Goal: Find contact information: Find contact information

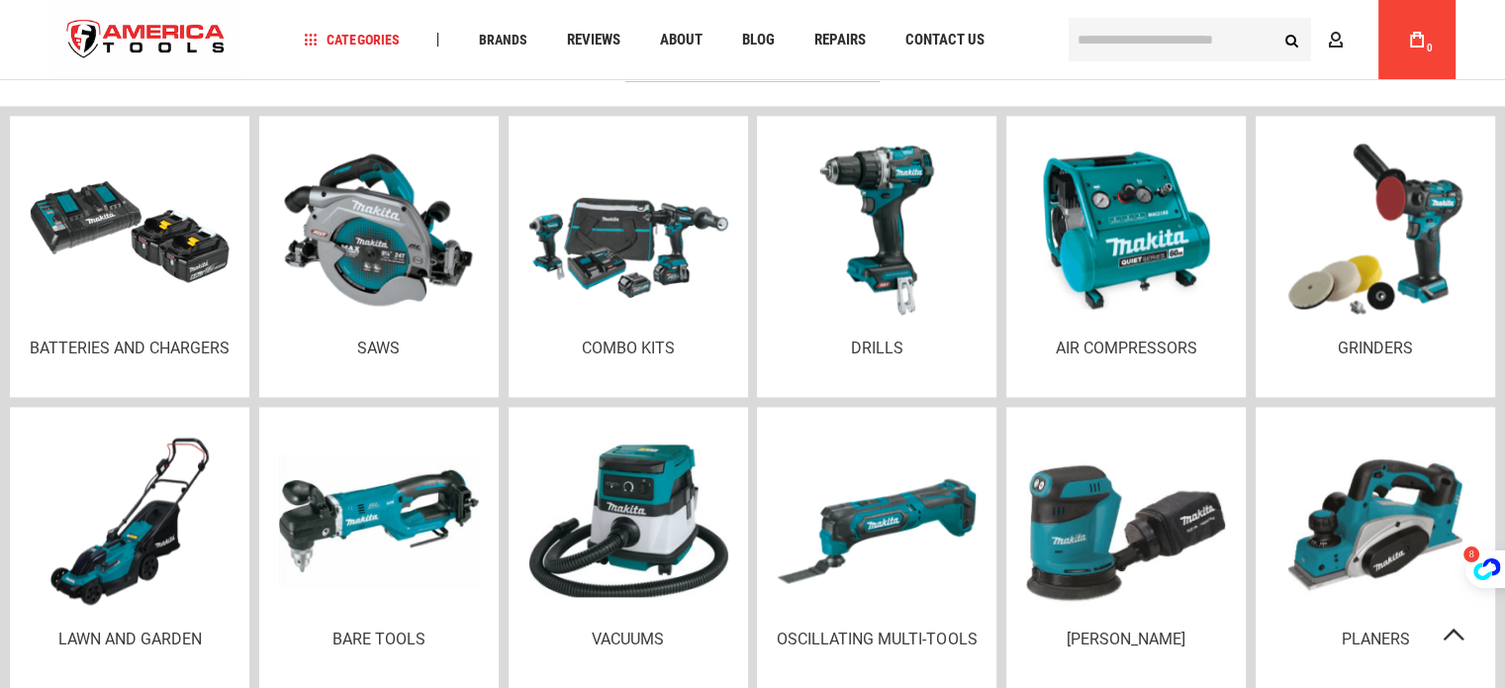
scroll to position [2497, 0]
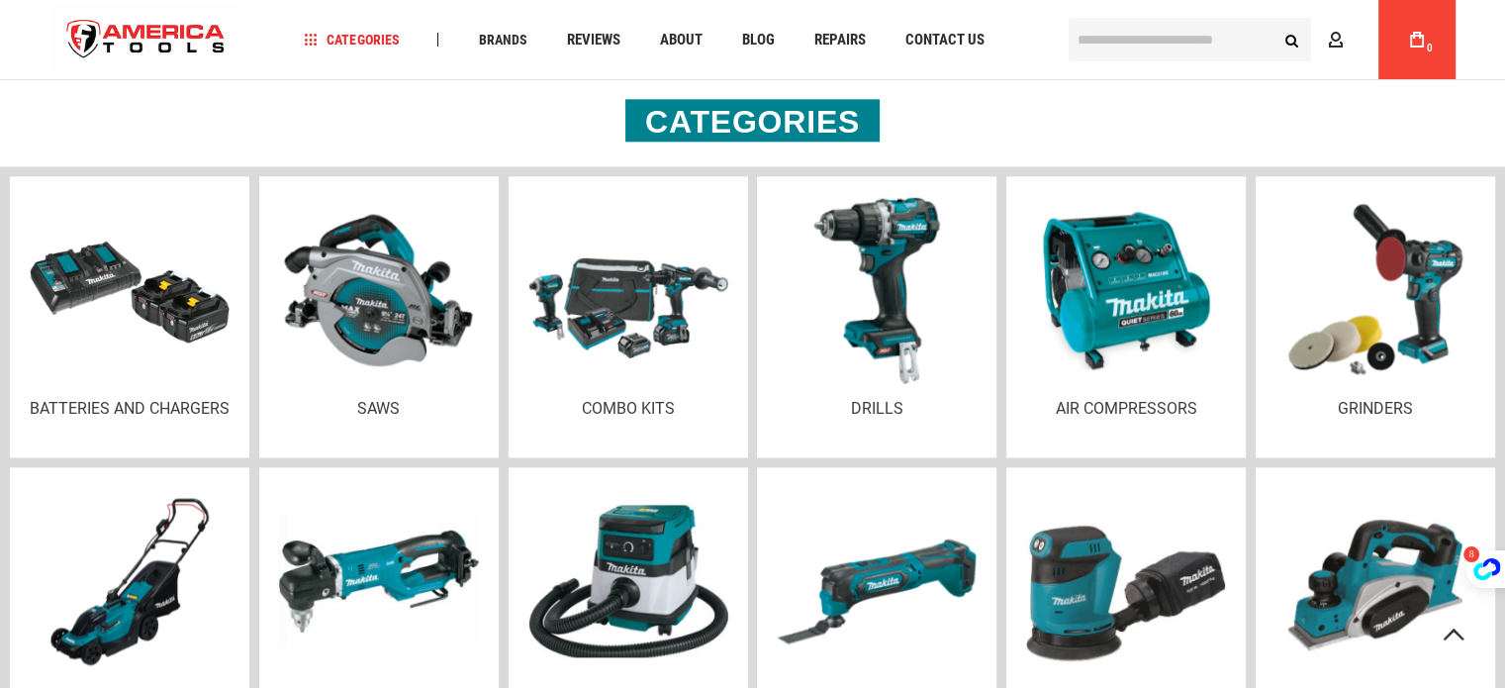
click at [892, 334] on img at bounding box center [877, 290] width 191 height 186
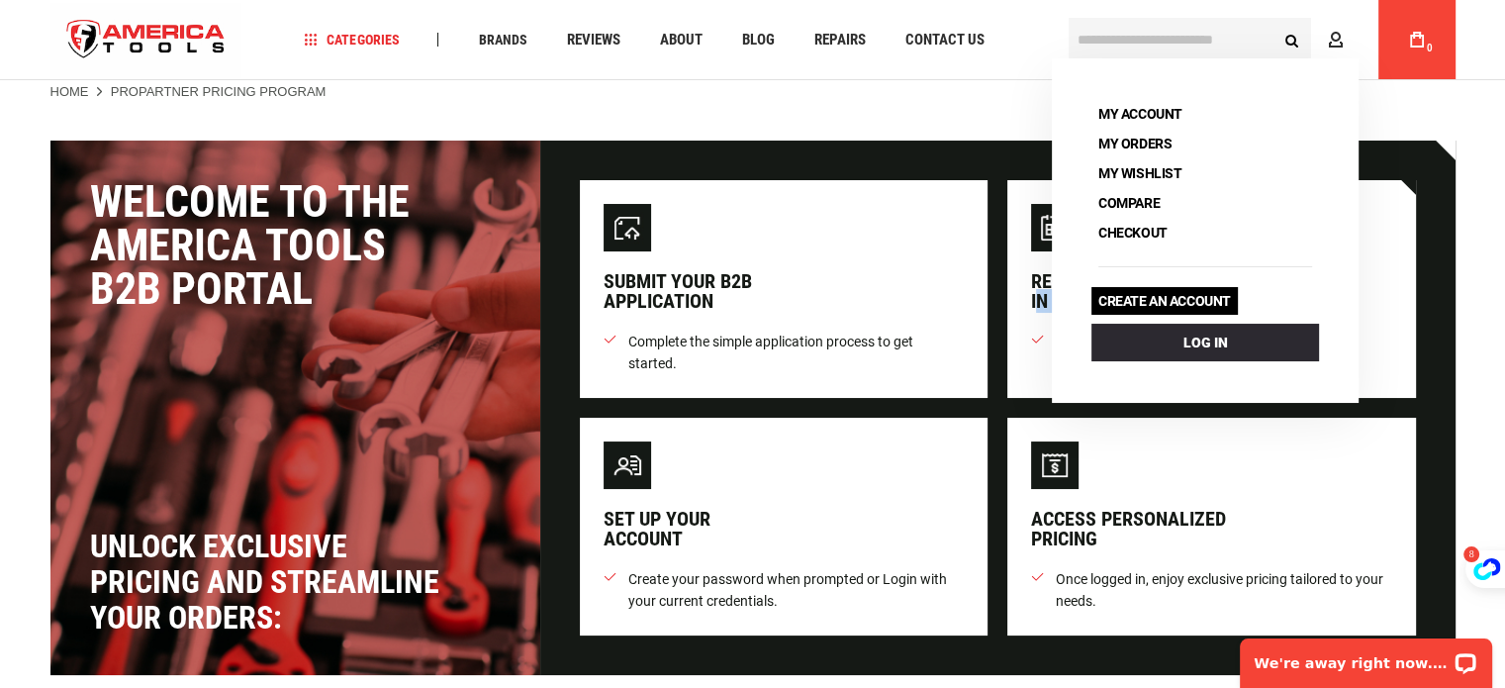
click at [1200, 296] on link "Create an account" at bounding box center [1165, 301] width 146 height 28
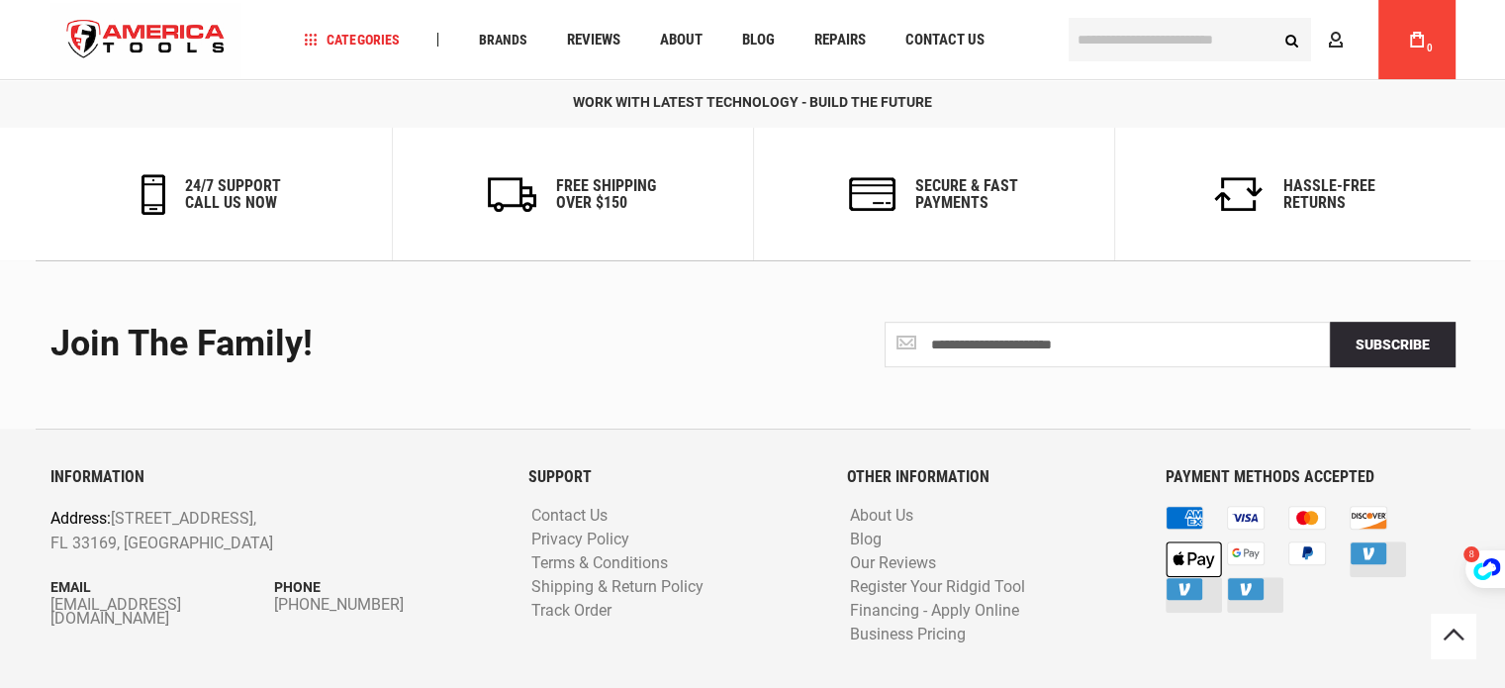
scroll to position [980, 0]
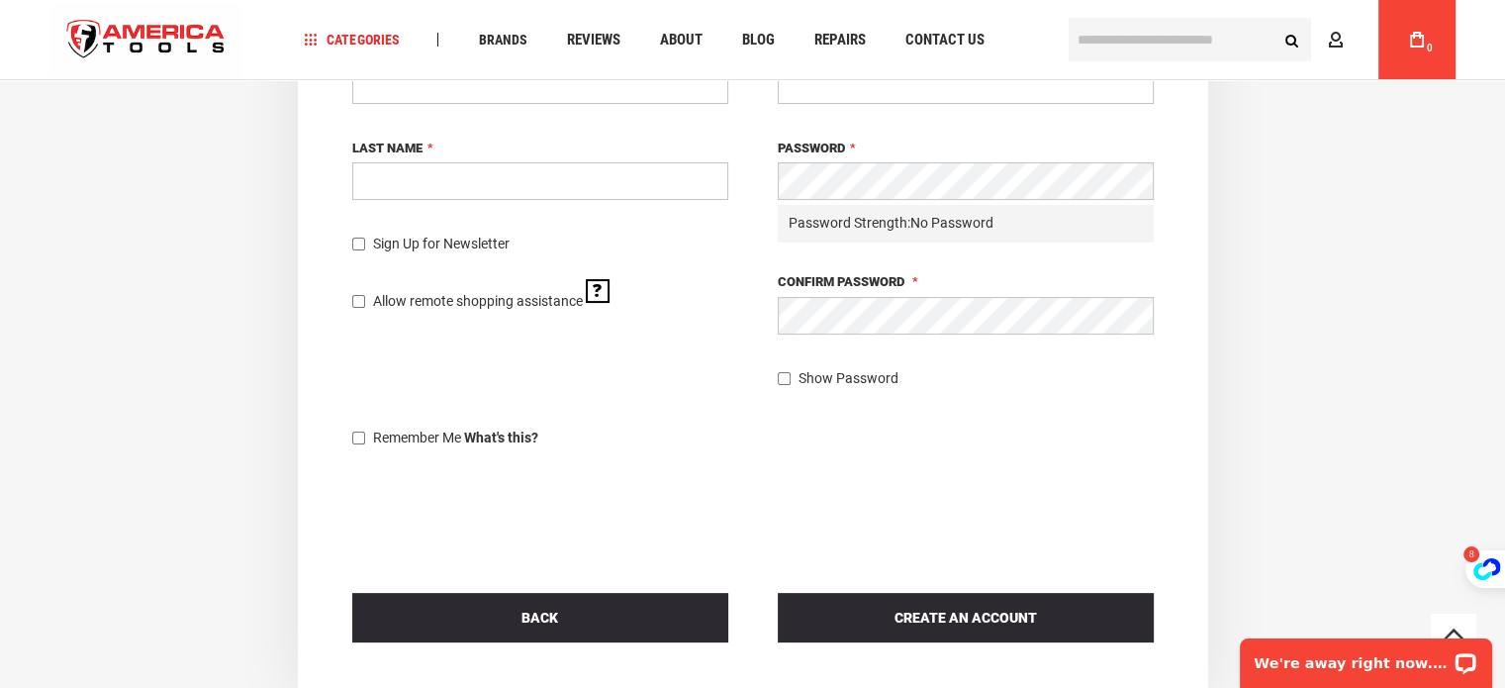
scroll to position [0, 0]
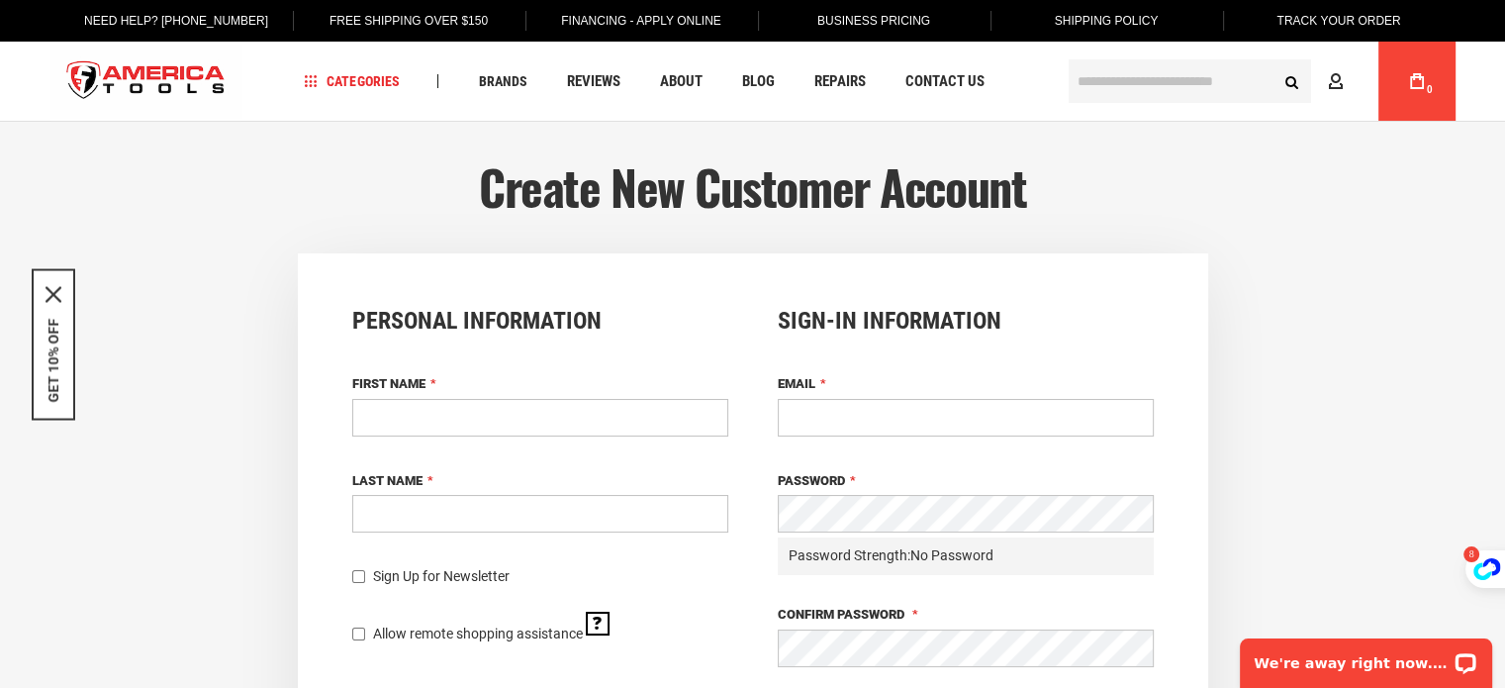
click at [869, 22] on link "Business Pricing" at bounding box center [873, 21] width 143 height 42
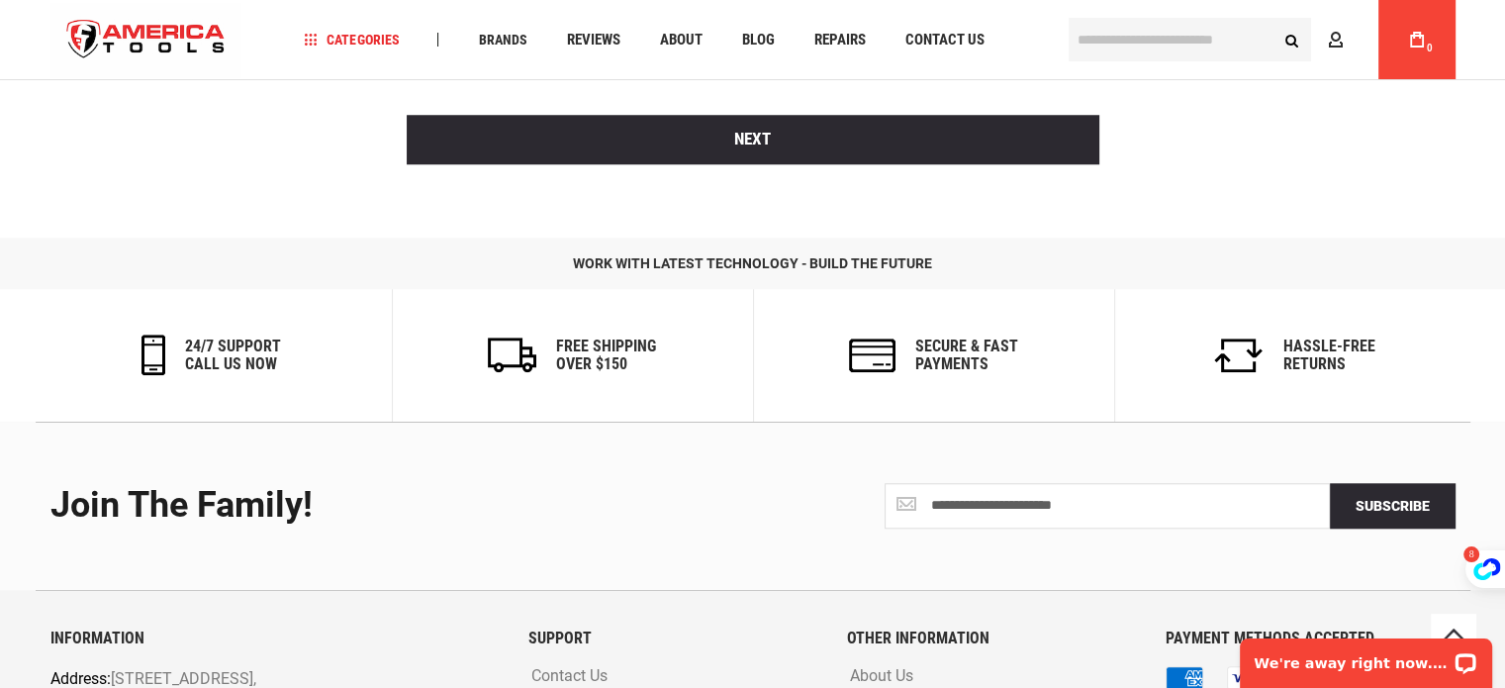
scroll to position [1908, 0]
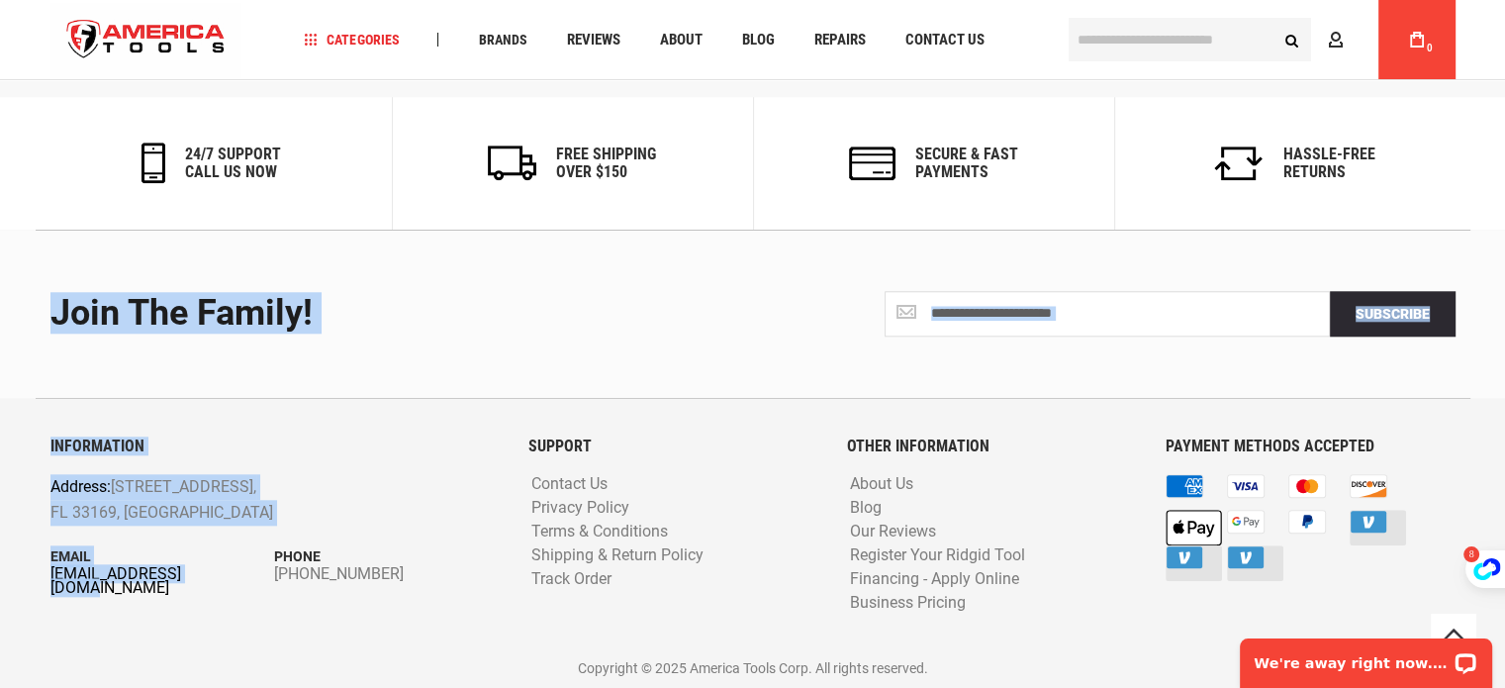
drag, startPoint x: 34, startPoint y: 573, endPoint x: 210, endPoint y: 571, distance: 176.2
click at [210, 571] on div "**********" at bounding box center [753, 460] width 1445 height 460
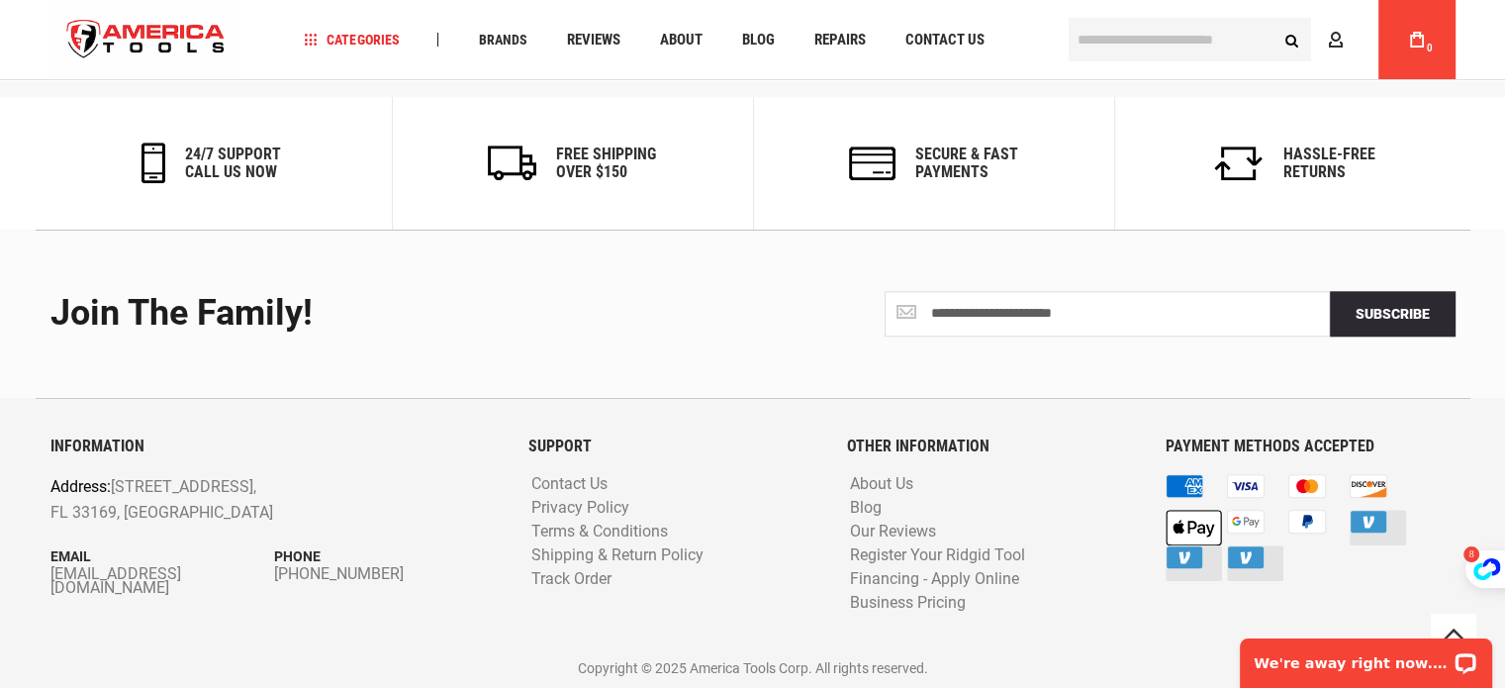
click at [238, 623] on div "INFORMATION Address: [STREET_ADDRESS] Email [EMAIL_ADDRESS][DOMAIN_NAME] Phone …" at bounding box center [275, 542] width 478 height 211
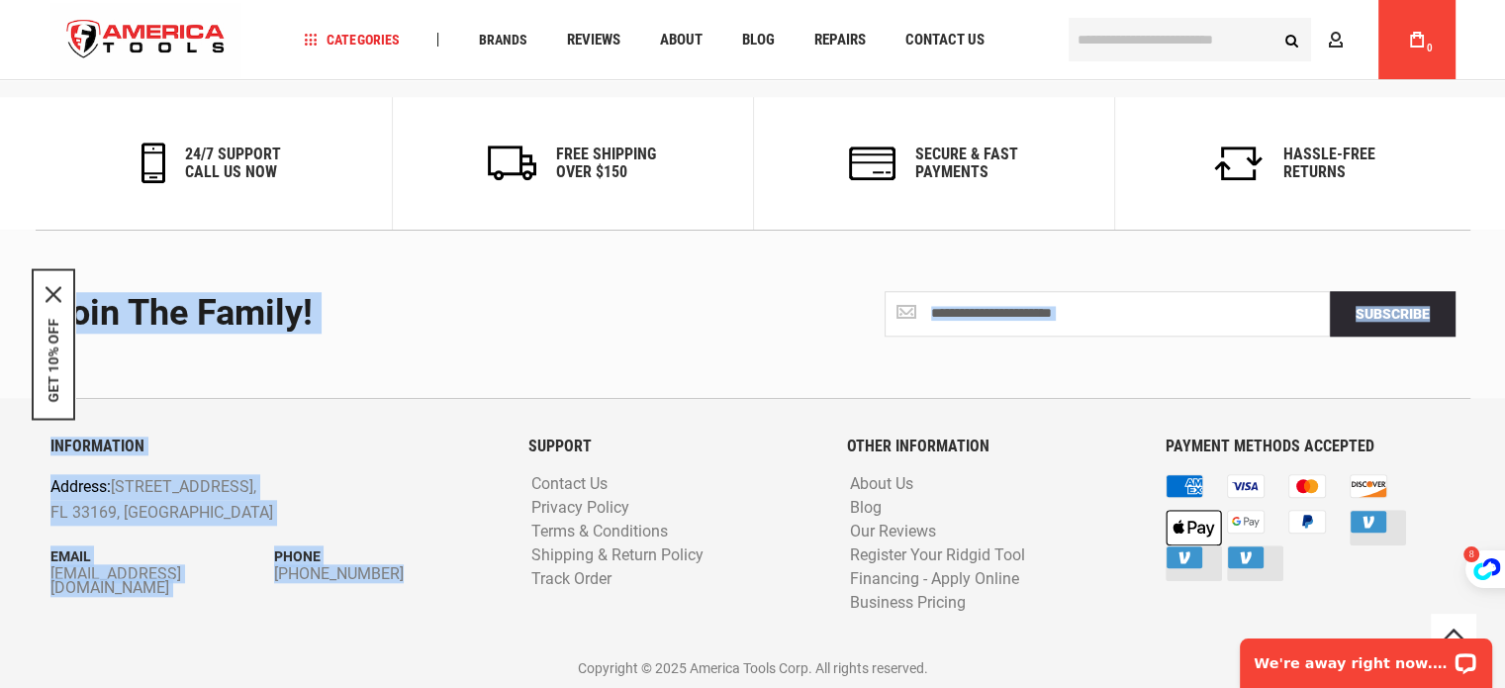
drag, startPoint x: 36, startPoint y: 562, endPoint x: 28, endPoint y: 572, distance: 12.7
click at [28, 572] on footer "**********" at bounding box center [752, 460] width 1505 height 460
click at [15, 570] on footer "**********" at bounding box center [752, 460] width 1505 height 460
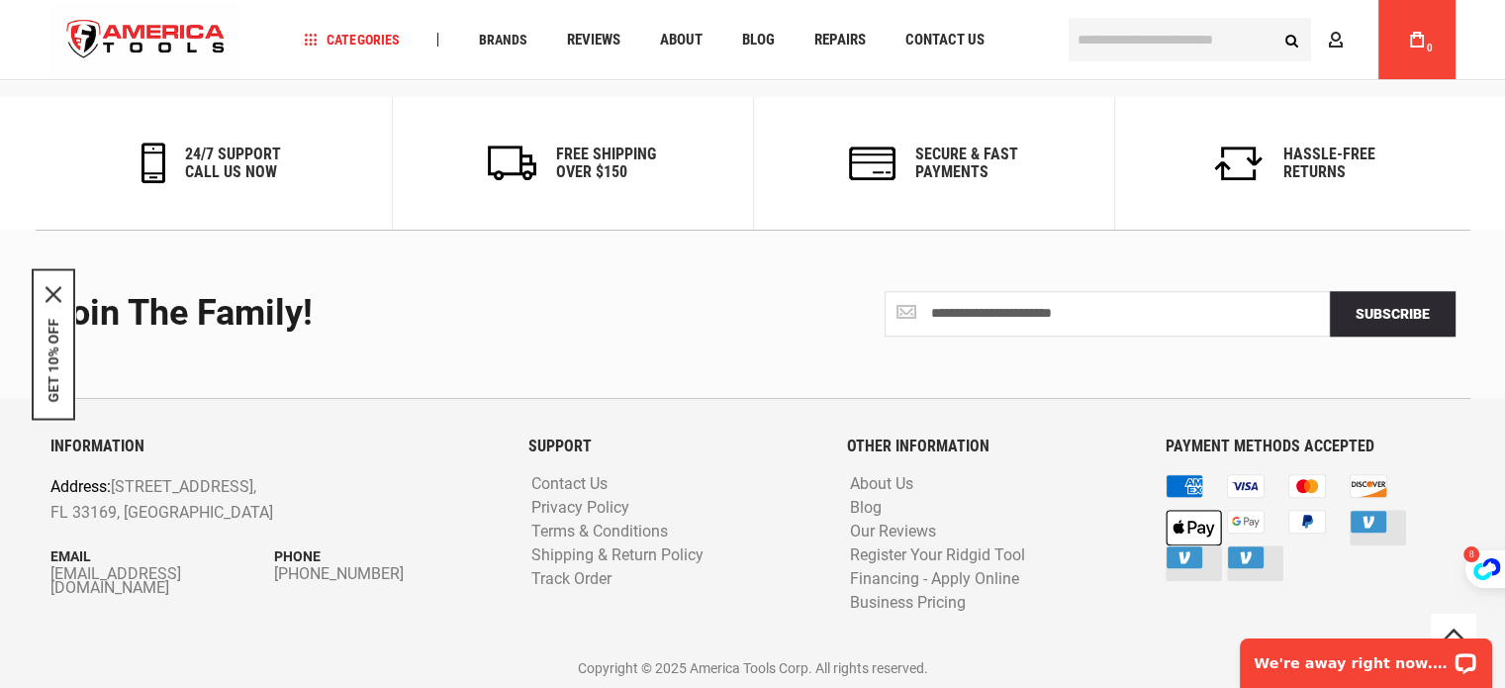
click at [38, 573] on div "INFORMATION Address: [STREET_ADDRESS] Email [EMAIL_ADDRESS][DOMAIN_NAME] Phone …" at bounding box center [275, 542] width 478 height 211
drag, startPoint x: 239, startPoint y: 546, endPoint x: 216, endPoint y: 569, distance: 32.2
click at [216, 569] on div "Email [EMAIL_ADDRESS][DOMAIN_NAME]" at bounding box center [162, 569] width 225 height 49
copy div "[EMAIL_ADDRESS][DOMAIN_NAME]"
click at [230, 577] on link "[EMAIL_ADDRESS][DOMAIN_NAME]" at bounding box center [162, 581] width 225 height 28
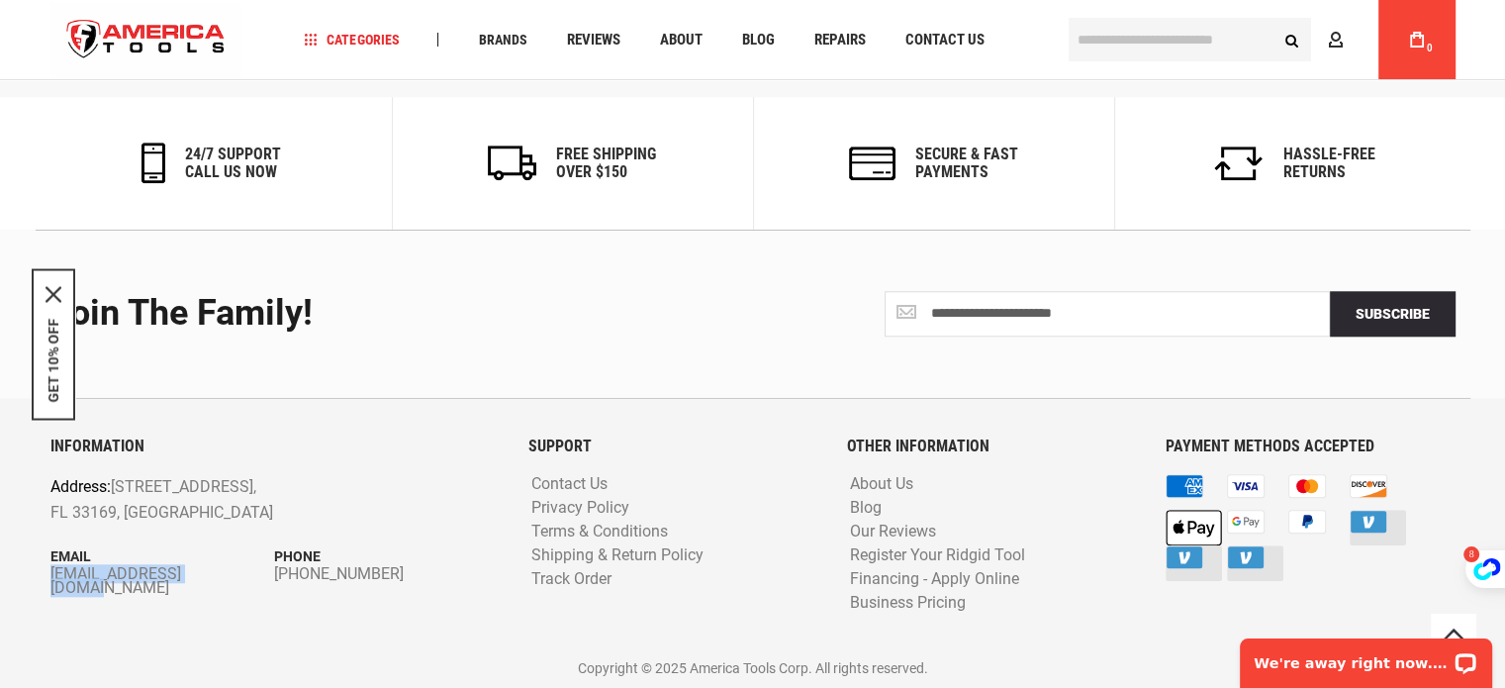
copy div "[EMAIL_ADDRESS][DOMAIN_NAME]"
drag, startPoint x: 268, startPoint y: 585, endPoint x: 410, endPoint y: 581, distance: 141.6
click at [410, 581] on div "INFORMATION Address: [STREET_ADDRESS] Email [EMAIL_ADDRESS][DOMAIN_NAME] Phone …" at bounding box center [275, 542] width 478 height 211
drag, startPoint x: 410, startPoint y: 581, endPoint x: 274, endPoint y: 570, distance: 136.0
click at [274, 570] on div "INFORMATION Address: [STREET_ADDRESS] Email [EMAIL_ADDRESS][DOMAIN_NAME] Phone …" at bounding box center [275, 542] width 478 height 211
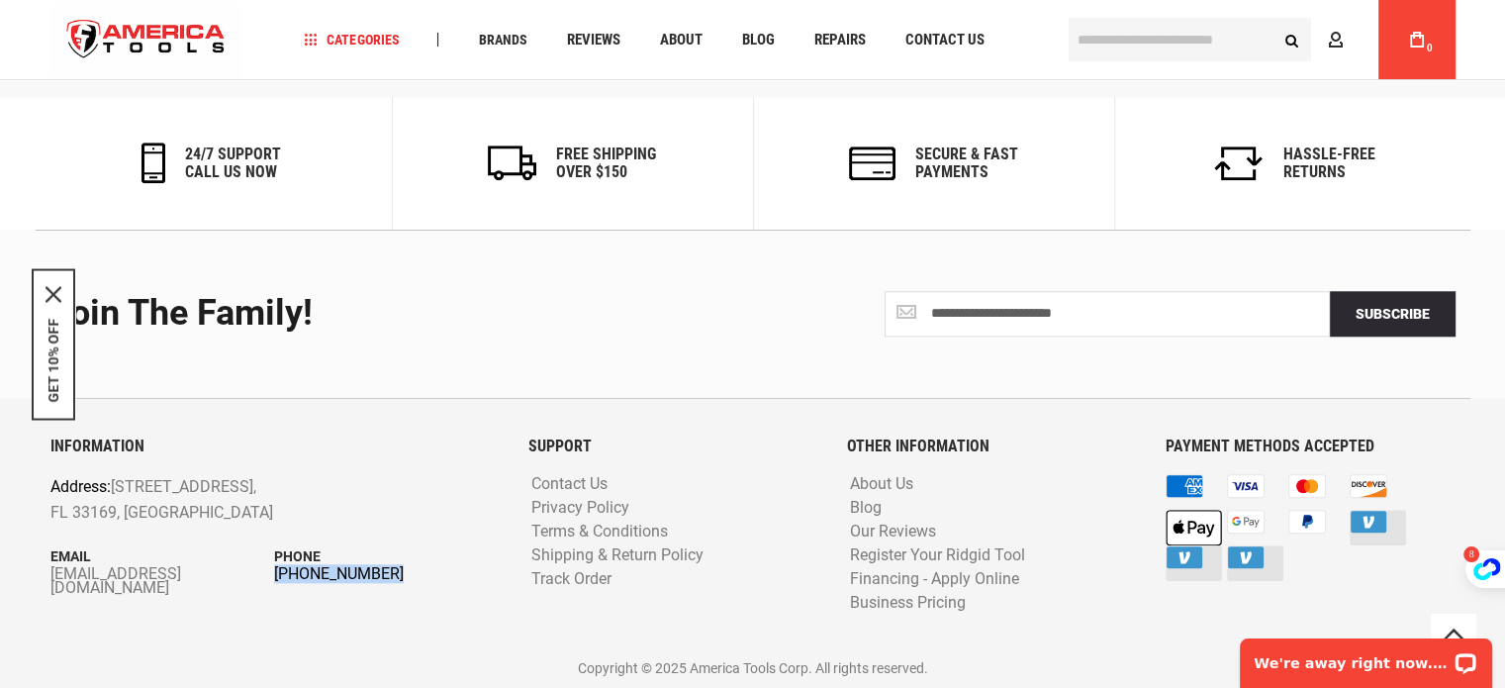
copy div "[PHONE_NUMBER]"
click at [998, 580] on link "Financing - Apply Online" at bounding box center [934, 579] width 179 height 19
